Goal: Use online tool/utility: Use online tool/utility

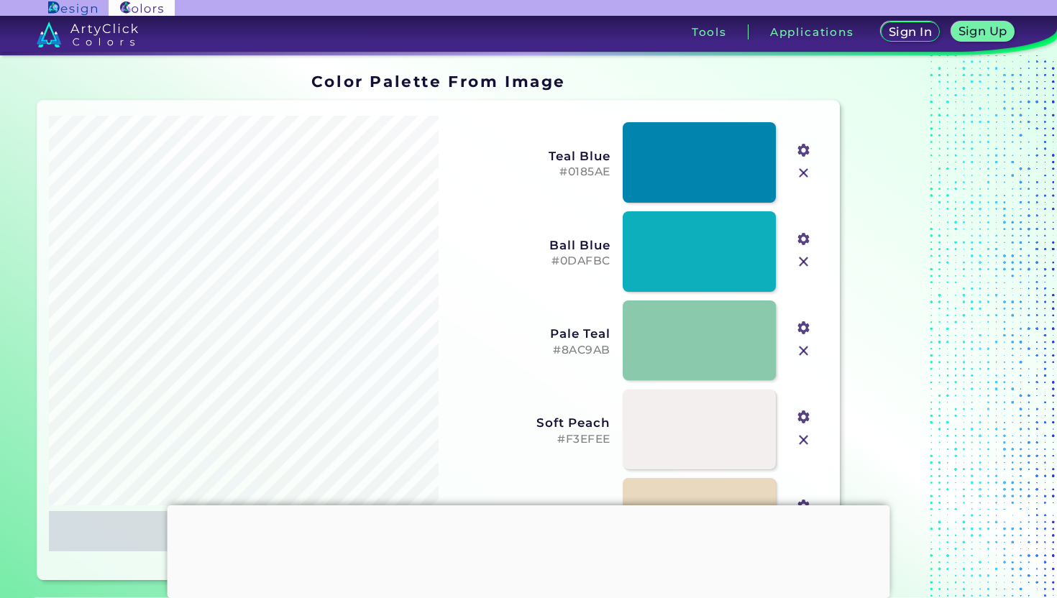
scroll to position [168, 0]
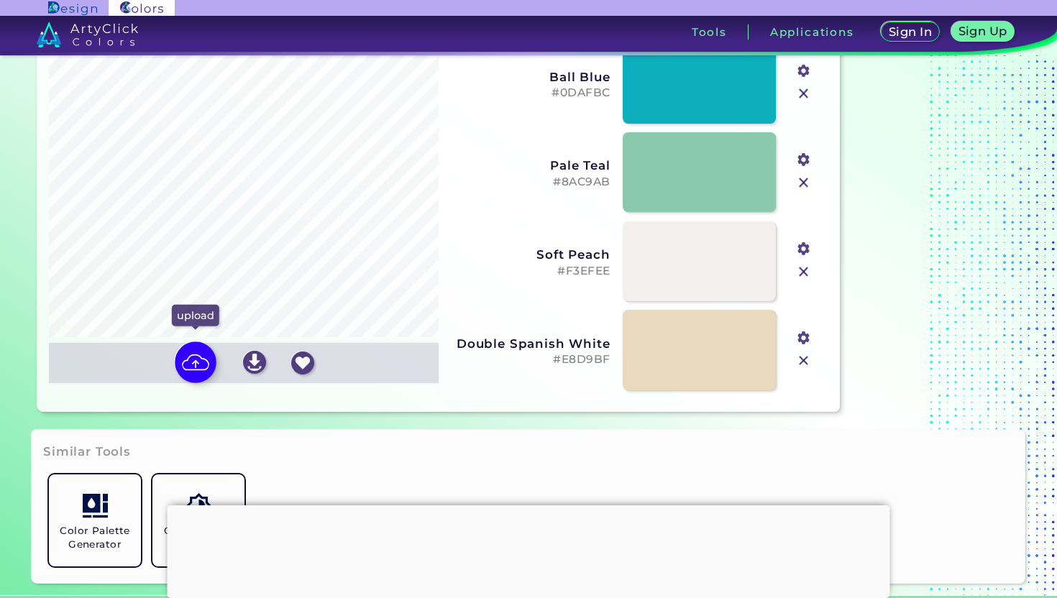
click at [188, 370] on img at bounding box center [196, 363] width 42 height 42
click at [0, 0] on input "file" at bounding box center [0, 0] width 0 height 0
click at [194, 348] on img at bounding box center [196, 363] width 42 height 42
click at [0, 0] on input "file" at bounding box center [0, 0] width 0 height 0
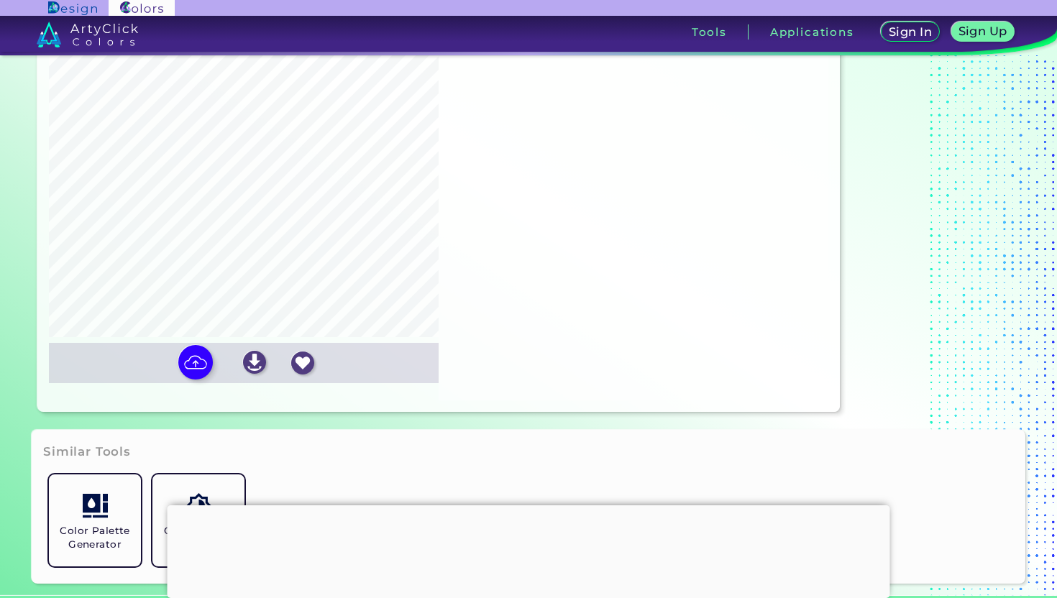
type input "#ffffff"
type input "#ceb4a0"
type input "#f4ede6"
type input "#b18c69"
type input "#d8e1d3"
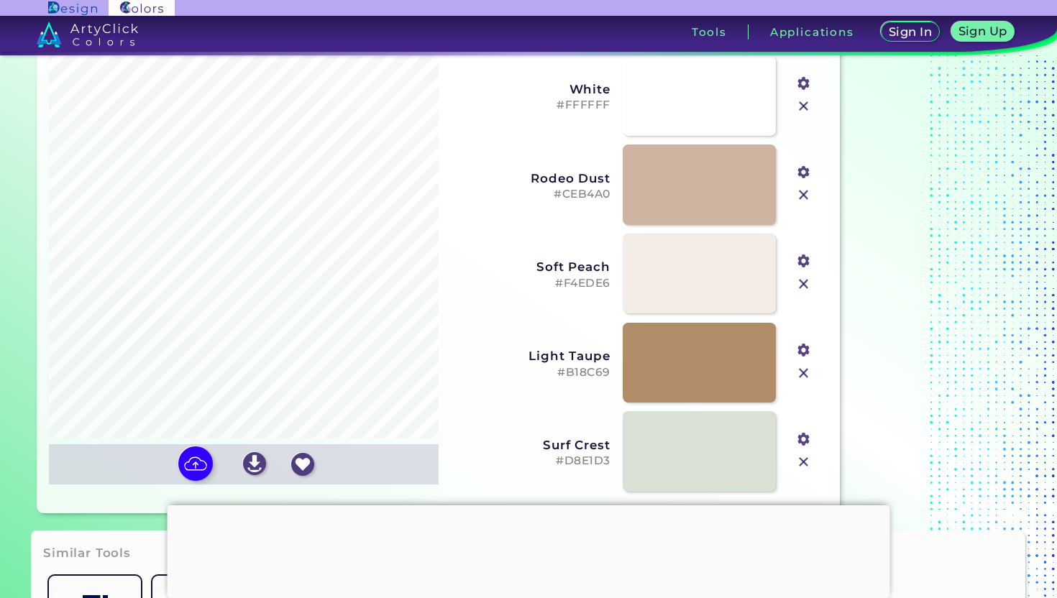
scroll to position [67, 0]
